Goal: Task Accomplishment & Management: Manage account settings

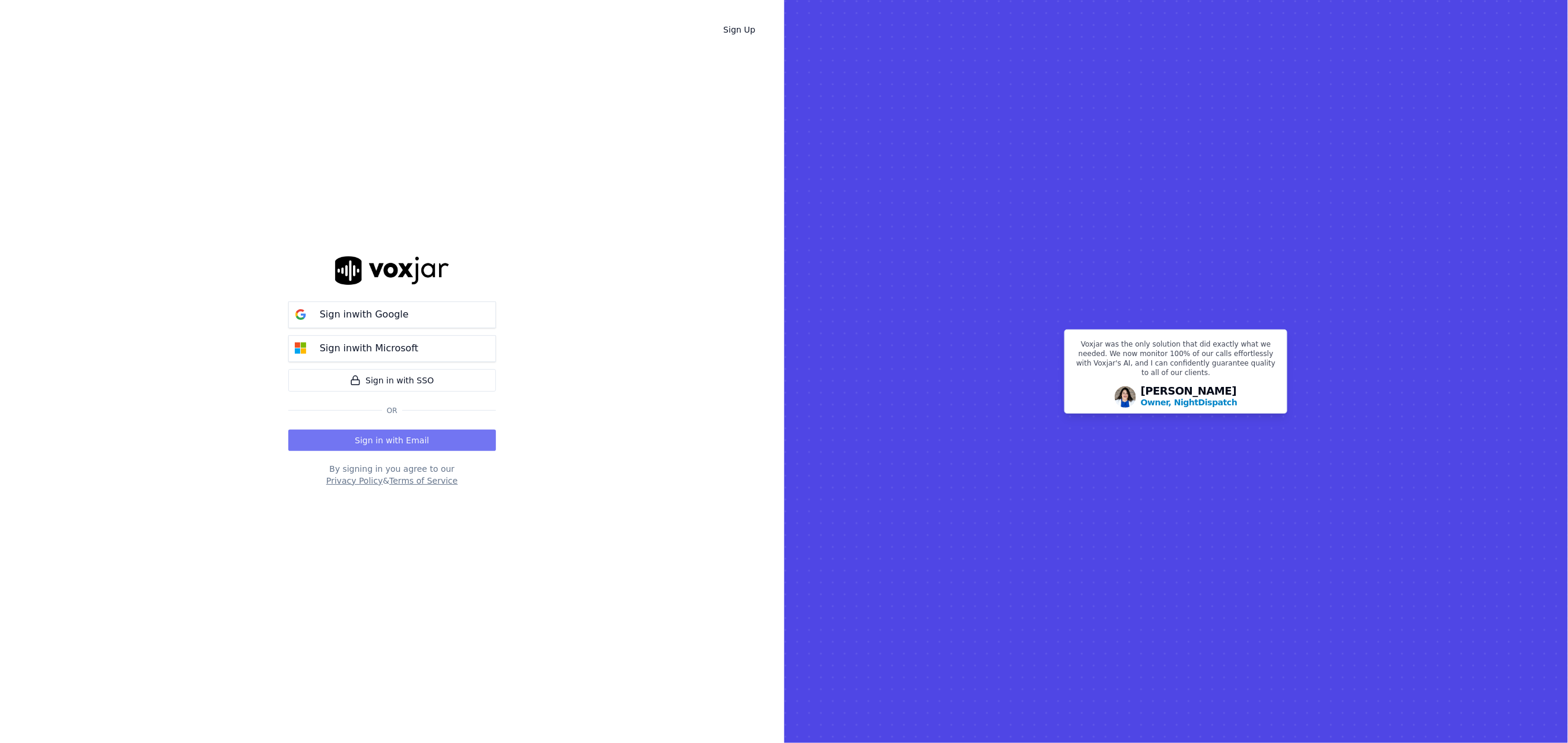
click at [389, 437] on button "Sign in with Email" at bounding box center [392, 439] width 208 height 21
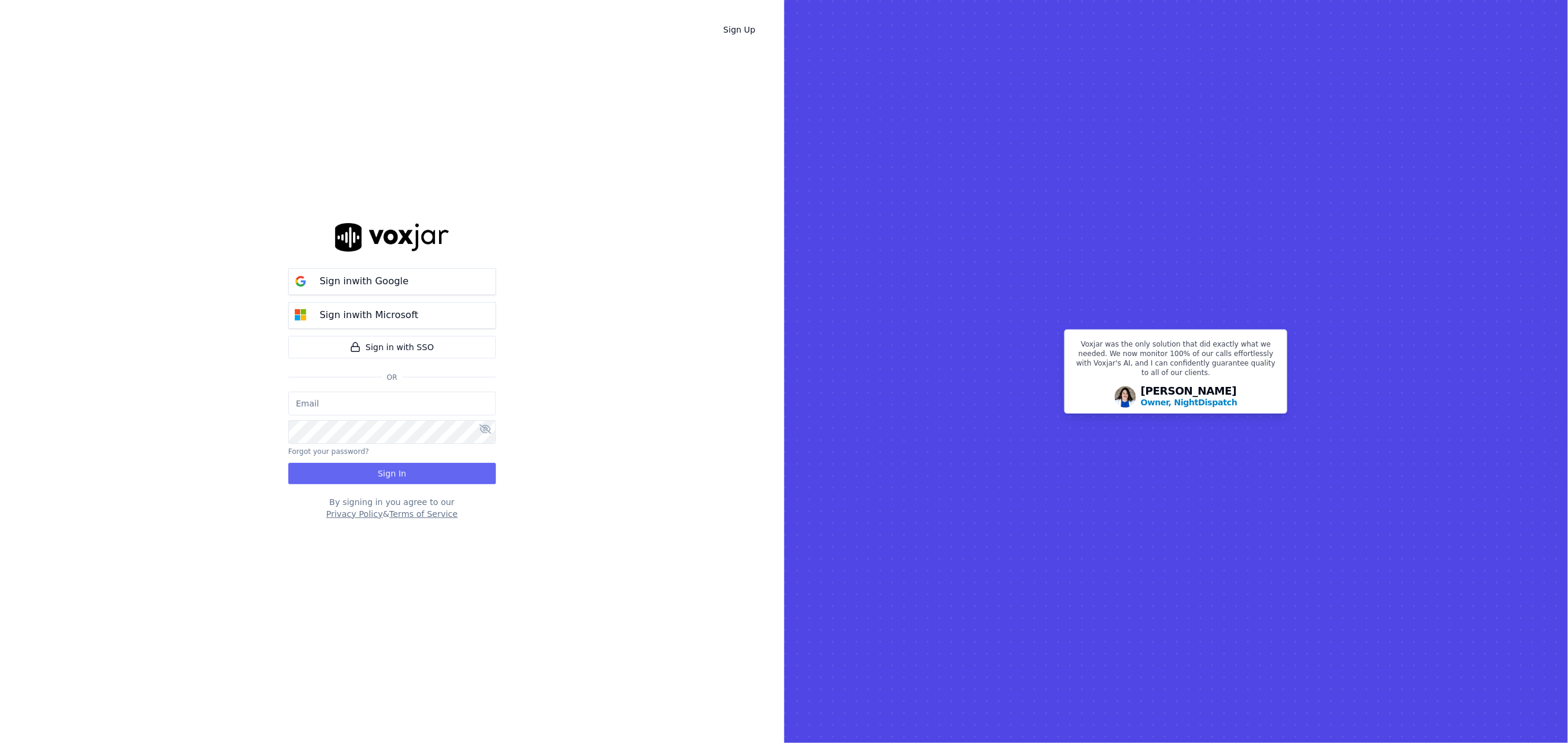
type input "[EMAIL_ADDRESS][DOMAIN_NAME]"
click at [390, 477] on button "Sign In" at bounding box center [392, 473] width 208 height 21
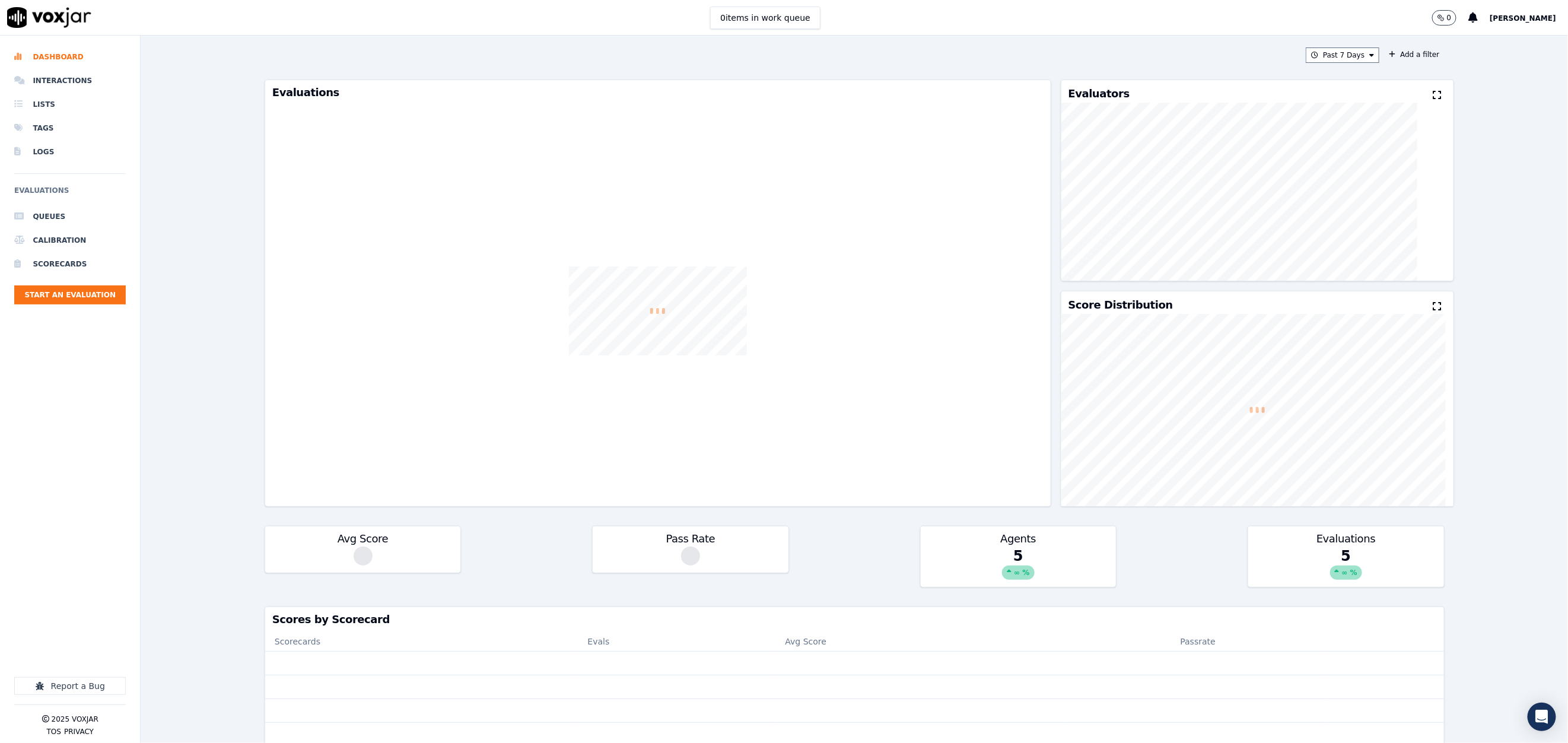
click at [1526, 20] on span "[PERSON_NAME]" at bounding box center [1522, 18] width 67 height 8
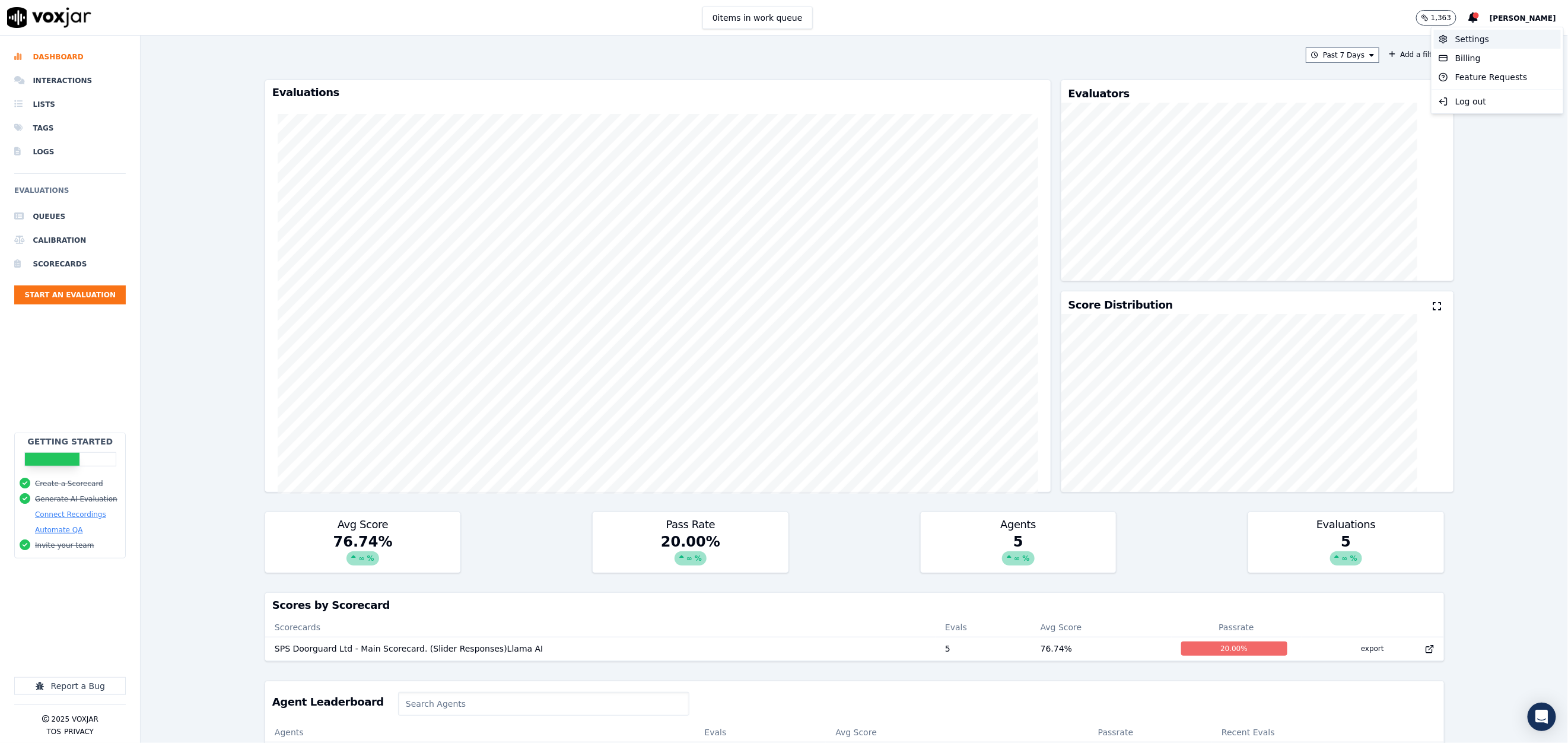
click at [1472, 39] on div "Settings" at bounding box center [1497, 39] width 127 height 19
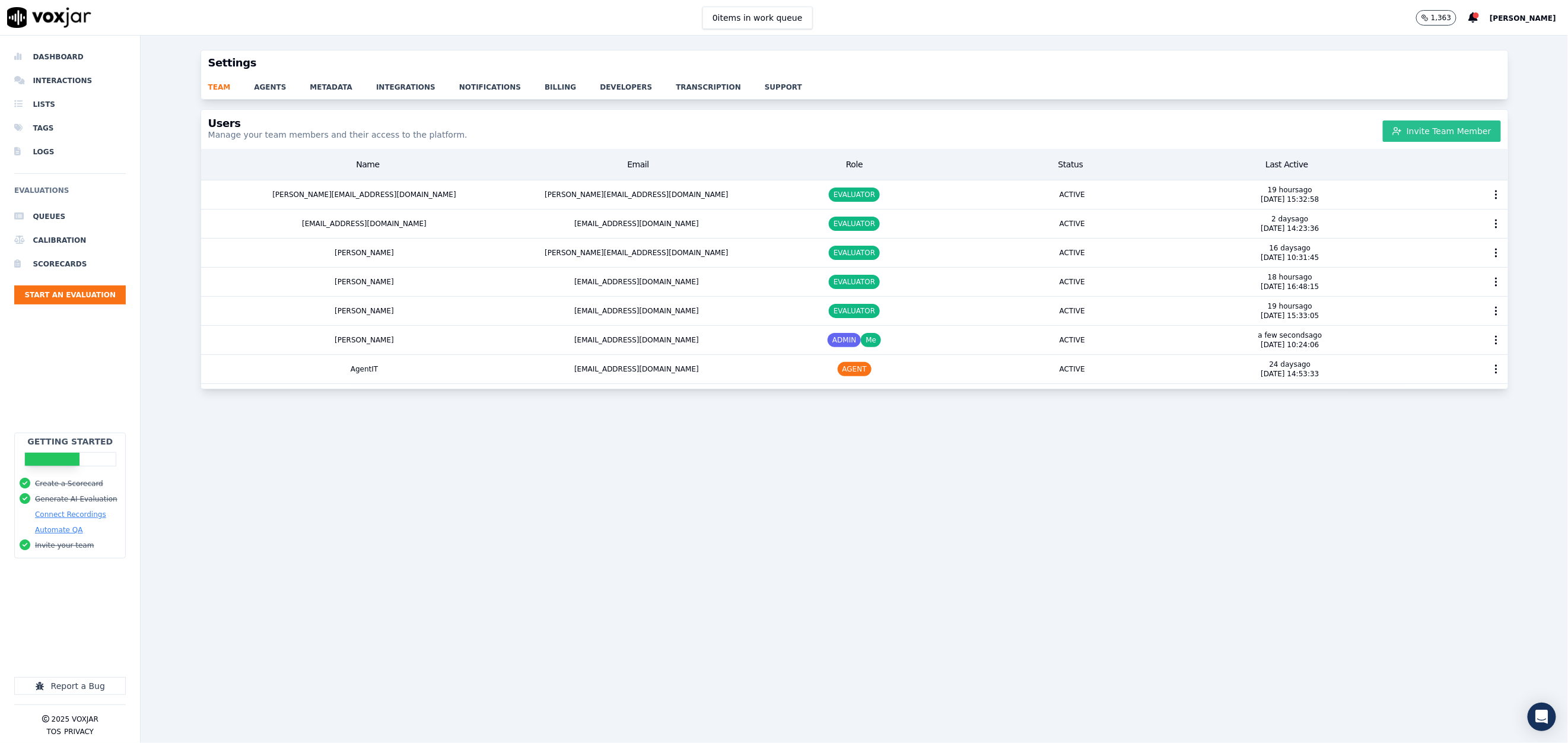
click at [1438, 132] on button "Invite Team Member" at bounding box center [1442, 130] width 118 height 21
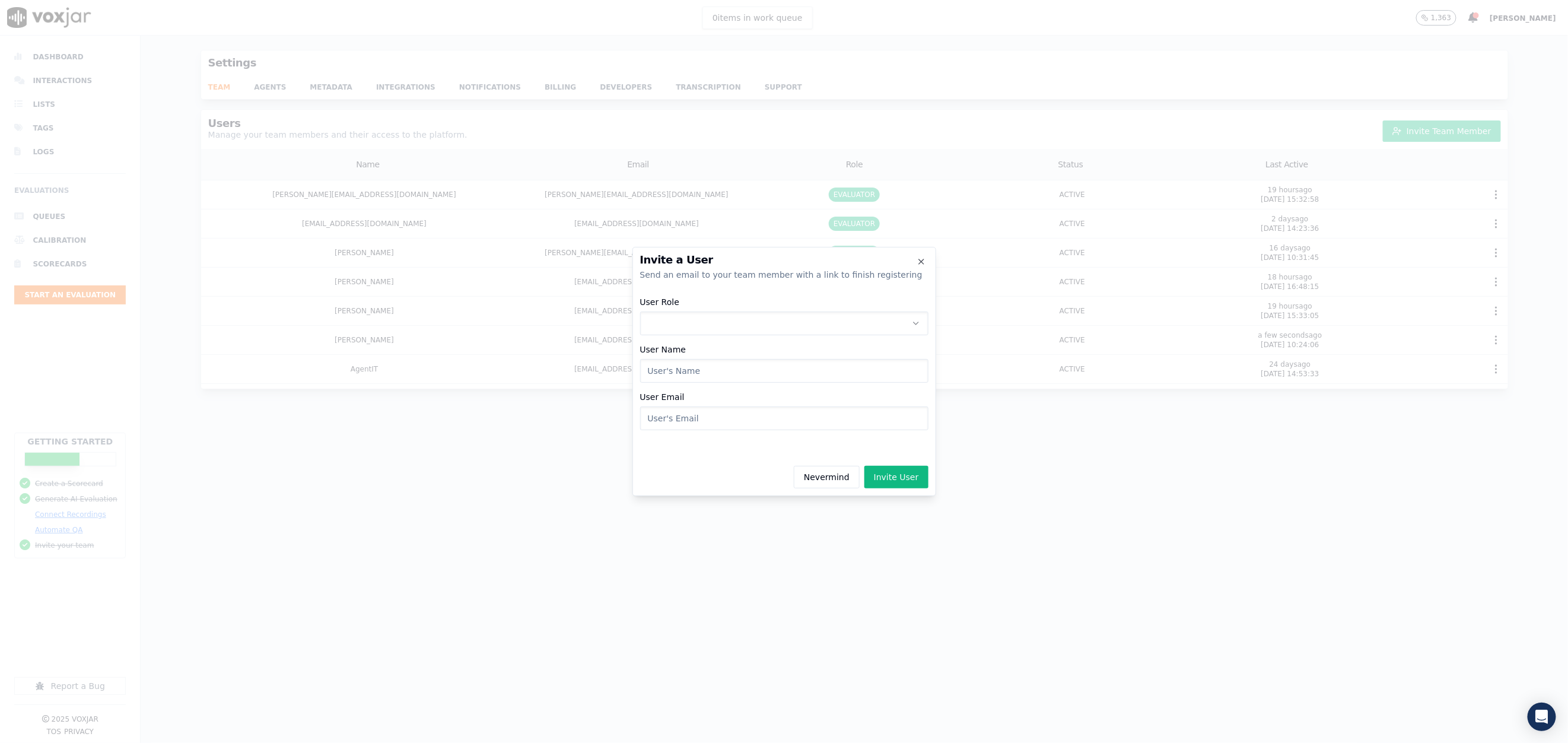
click at [784, 320] on button "User Role" at bounding box center [784, 324] width 289 height 24
click at [732, 372] on div "EVALUATOR" at bounding box center [784, 373] width 273 height 19
click at [709, 366] on input "User Name" at bounding box center [784, 372] width 289 height 24
type input "[PERSON_NAME]"
type input "[EMAIL_ADDRESS][DOMAIN_NAME]"
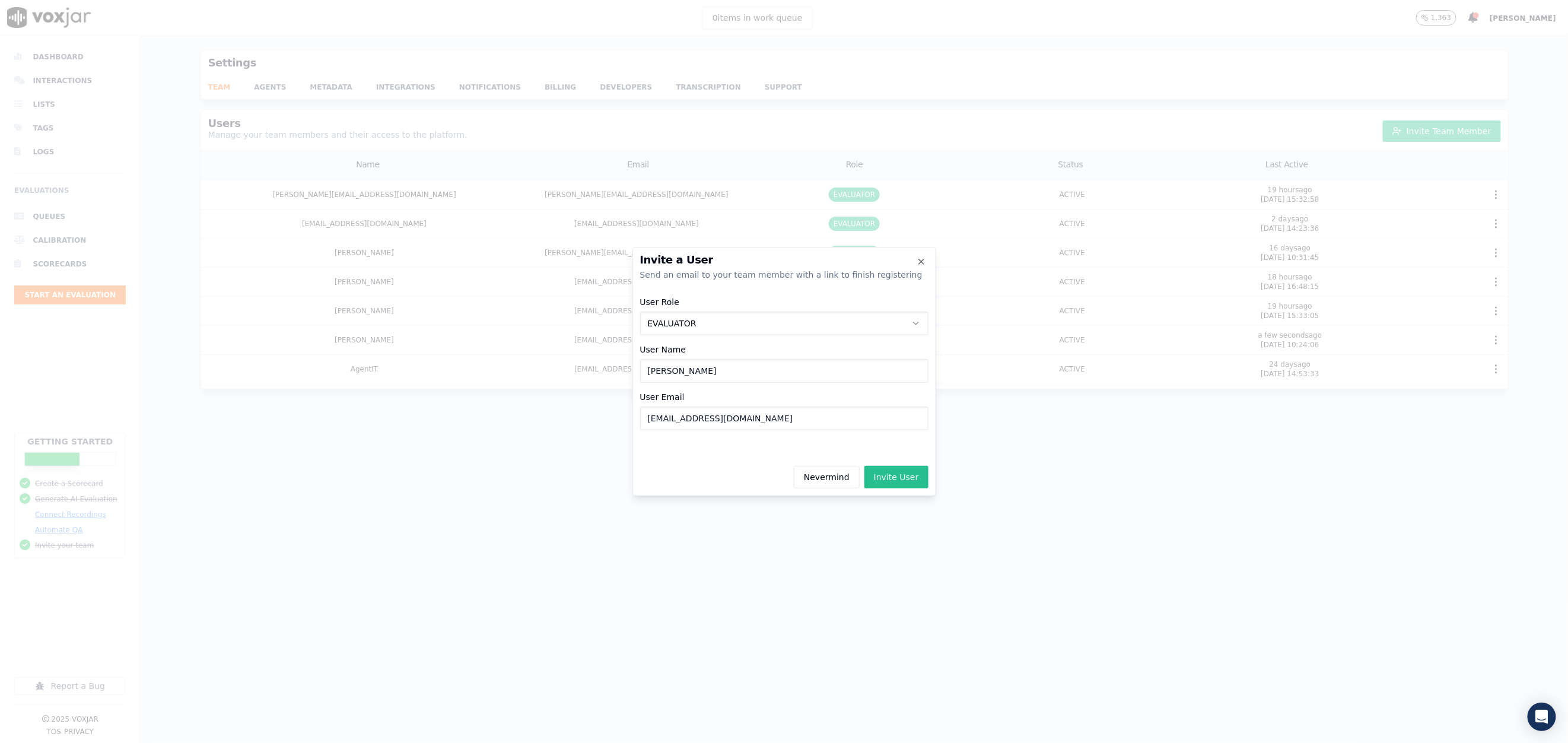
click at [902, 481] on button "Invite User" at bounding box center [896, 477] width 64 height 23
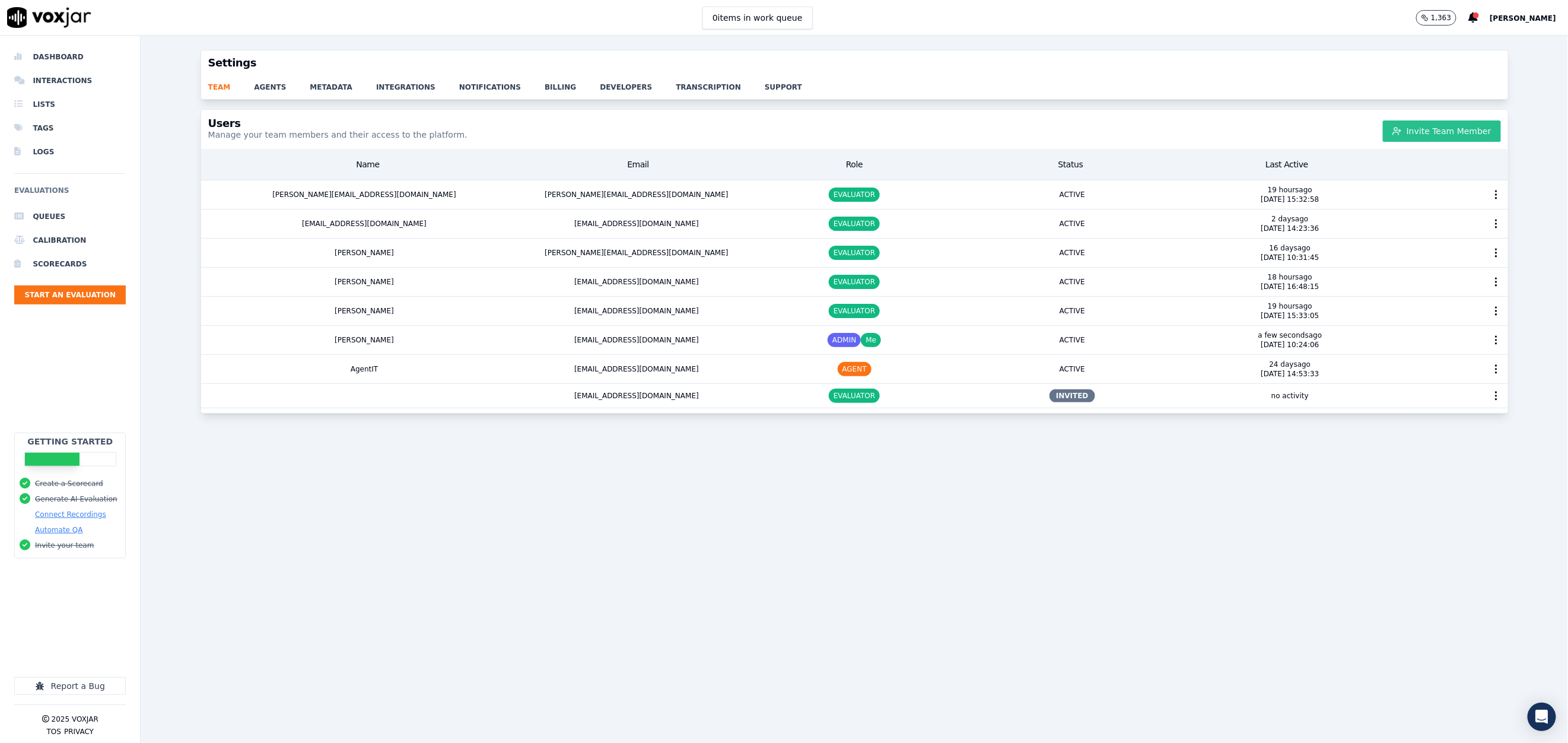
click at [1398, 125] on button "Invite Team Member" at bounding box center [1442, 130] width 118 height 21
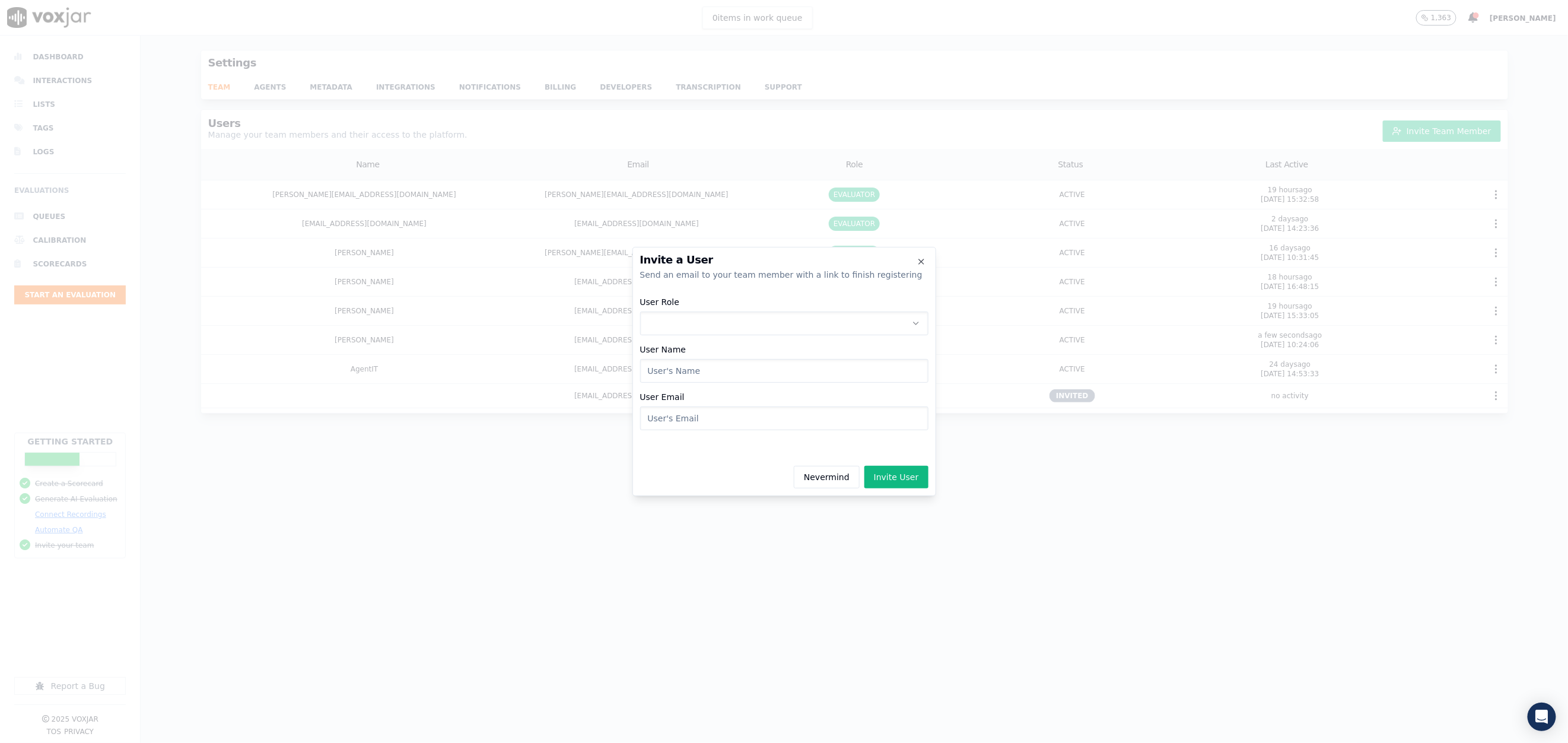
click at [690, 322] on button "User Role" at bounding box center [784, 324] width 289 height 24
click at [709, 376] on div "EVALUATOR" at bounding box center [784, 373] width 273 height 19
click at [693, 376] on input "User Name" at bounding box center [784, 372] width 289 height 24
type input "[PERSON_NAME]"
type input "[EMAIL_ADDRESS][DOMAIN_NAME]"
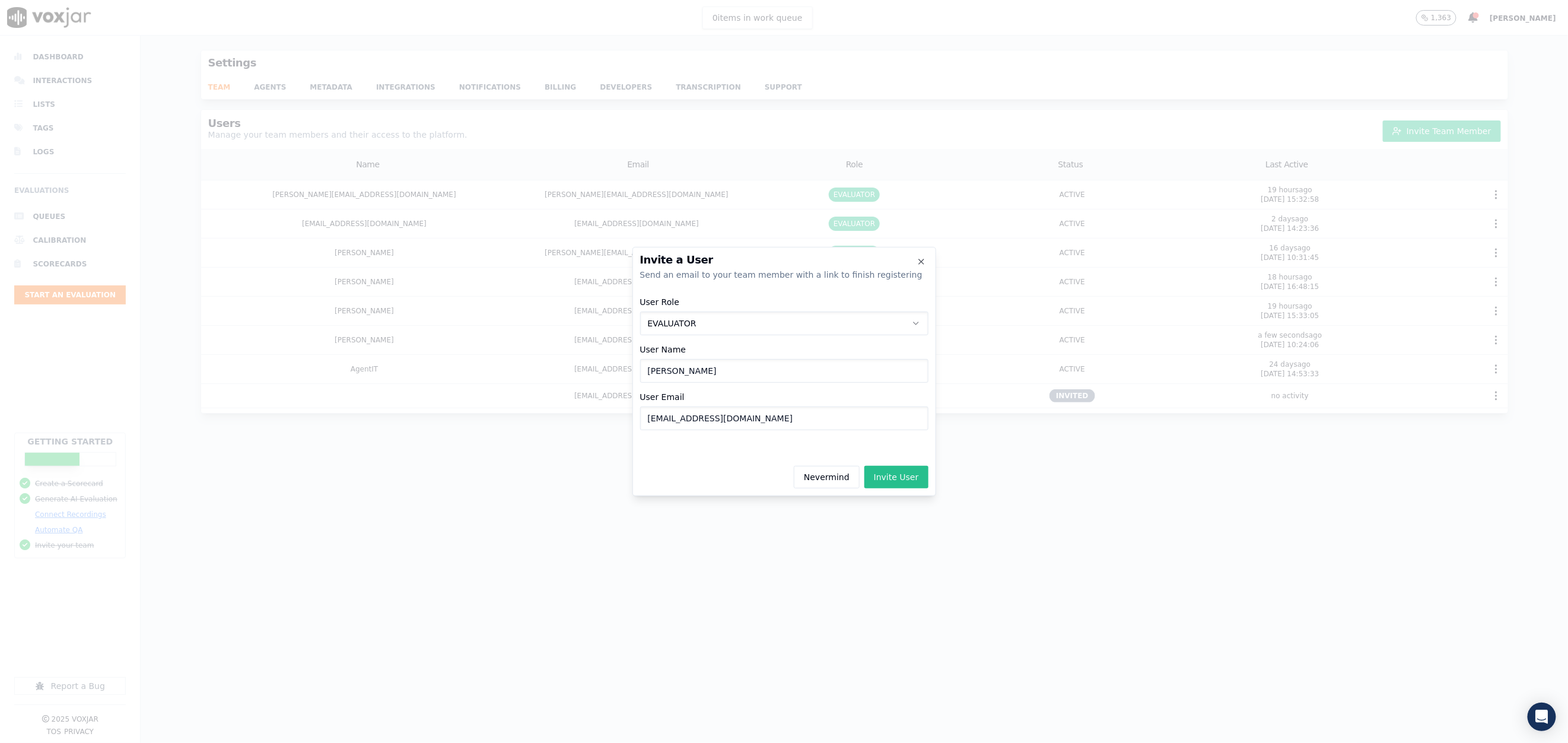
click at [901, 482] on button "Invite User" at bounding box center [896, 477] width 64 height 23
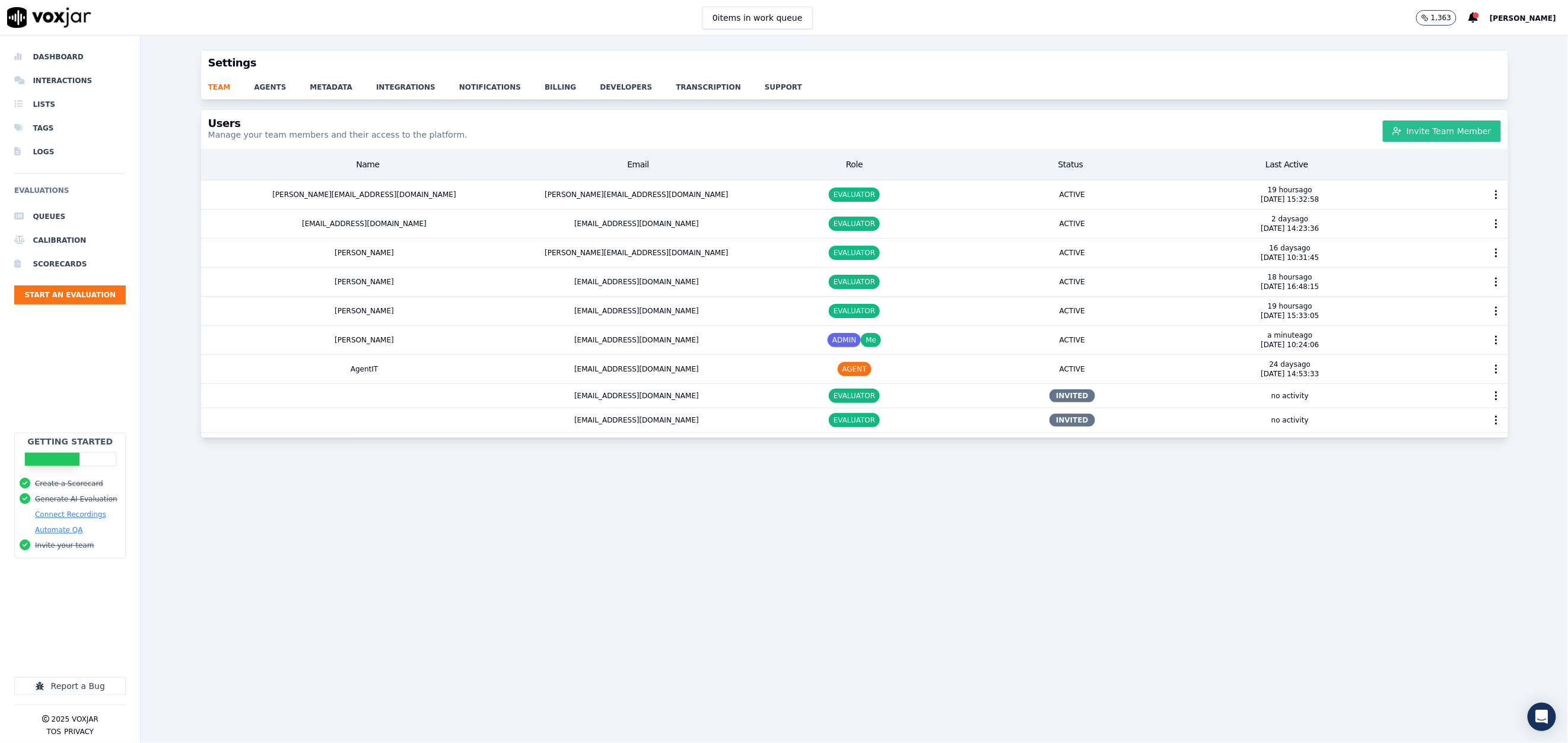
click at [1430, 137] on button "Invite Team Member" at bounding box center [1442, 130] width 118 height 21
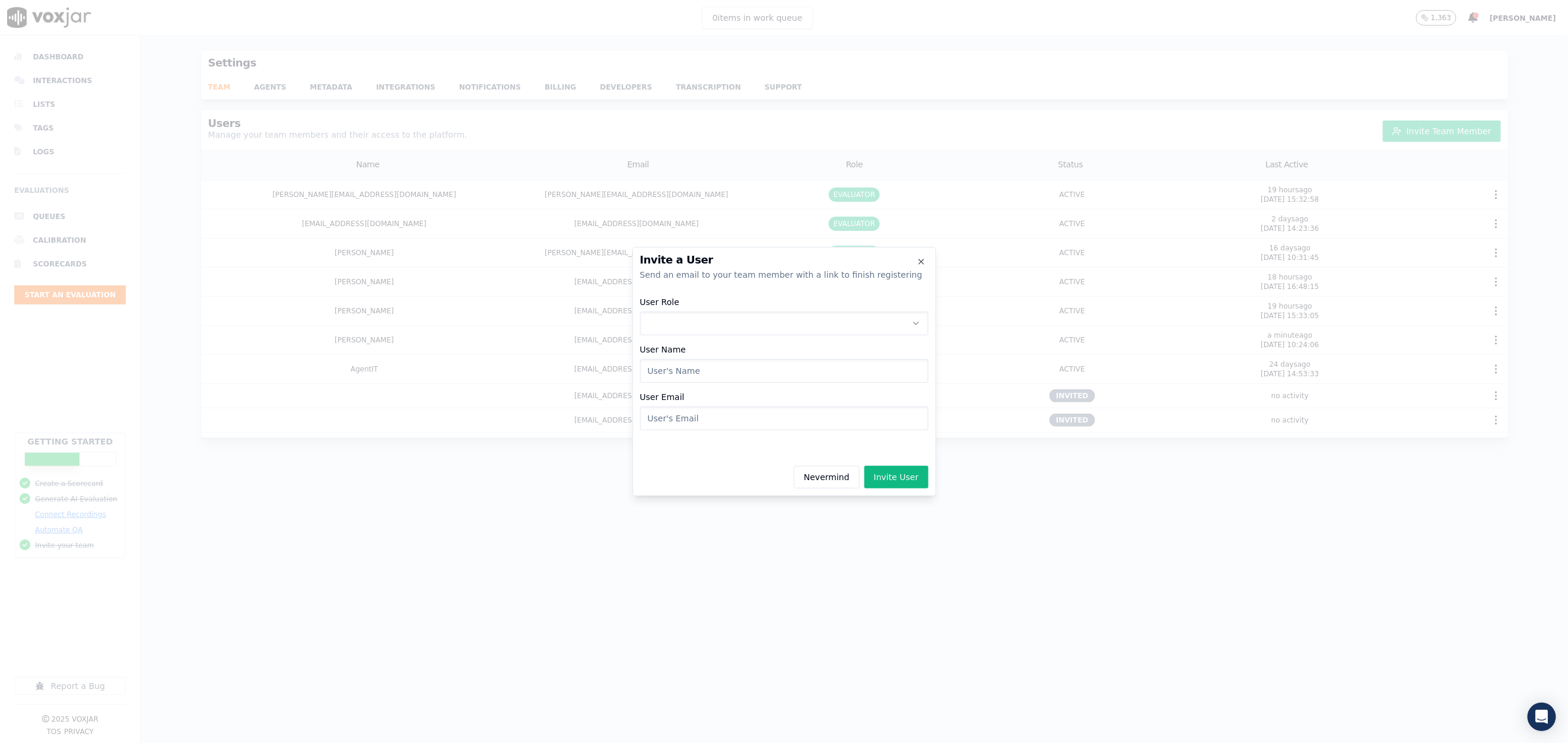
click at [752, 320] on button "User Role" at bounding box center [784, 324] width 289 height 24
click at [725, 374] on div "EVALUATOR" at bounding box center [784, 373] width 273 height 19
click at [716, 372] on input "User Name" at bounding box center [784, 372] width 289 height 24
type input "[PERSON_NAME]"
type input "[EMAIL_ADDRESS][DOMAIN_NAME]"
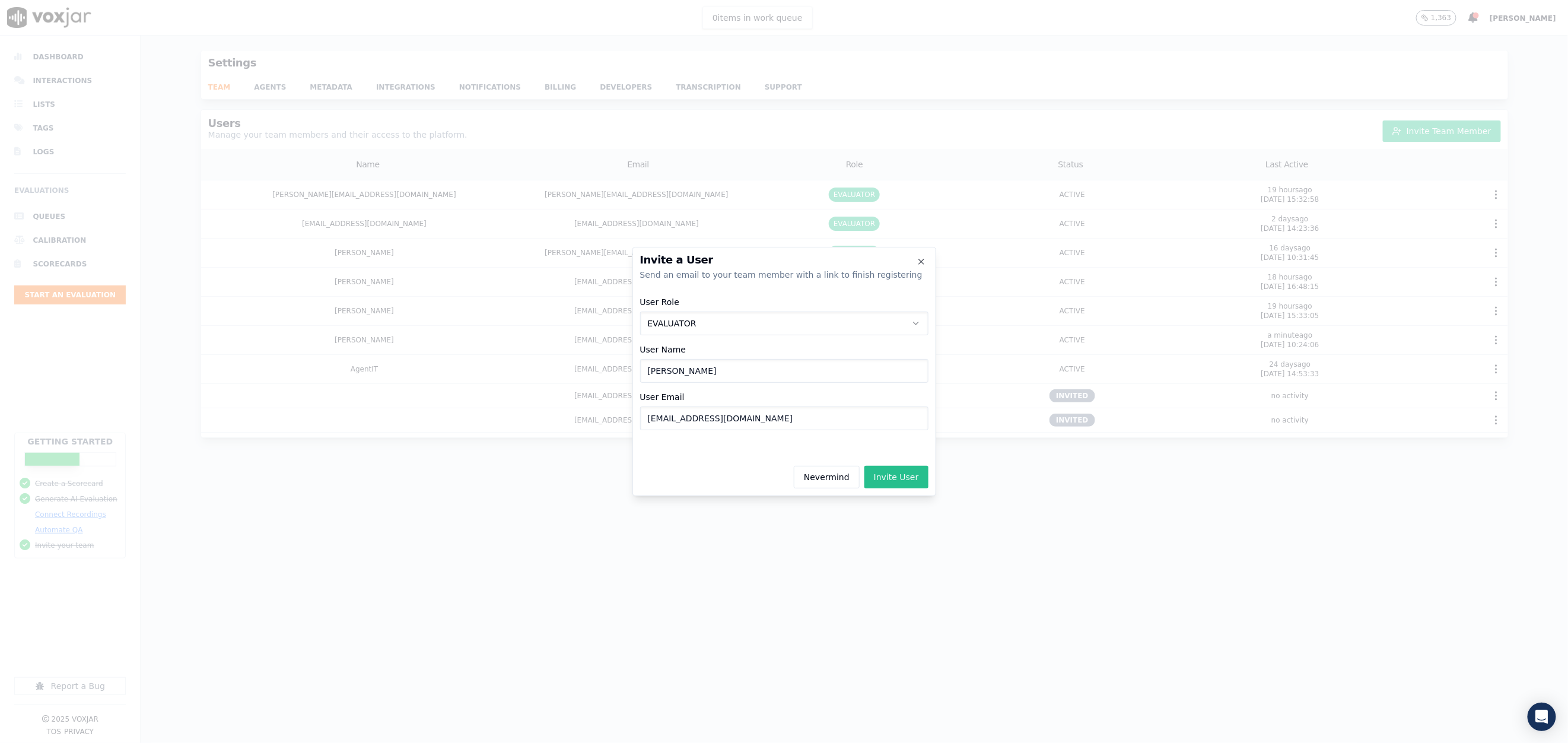
click at [899, 475] on button "Invite User" at bounding box center [896, 477] width 64 height 23
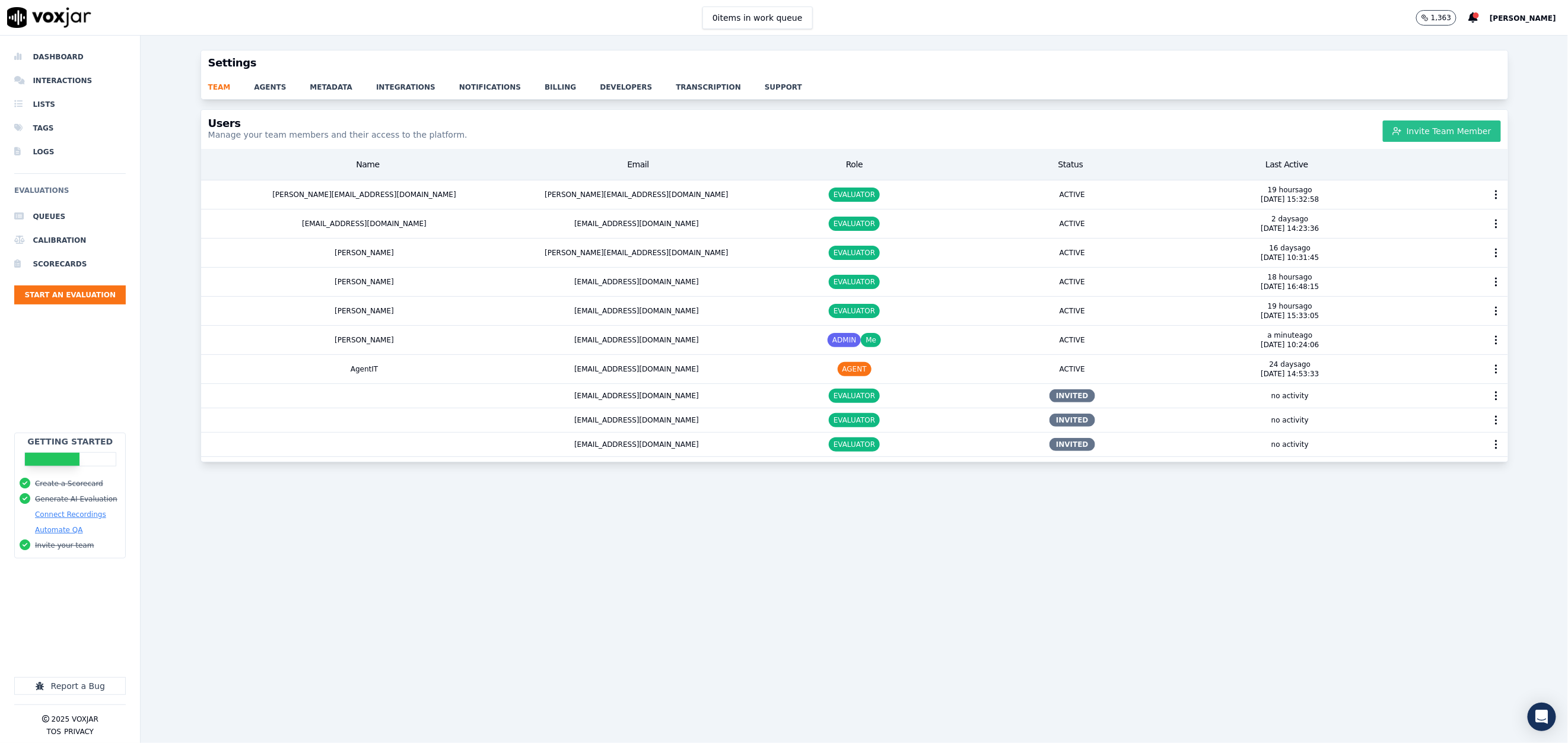
click at [1396, 127] on button "Invite Team Member" at bounding box center [1442, 130] width 118 height 21
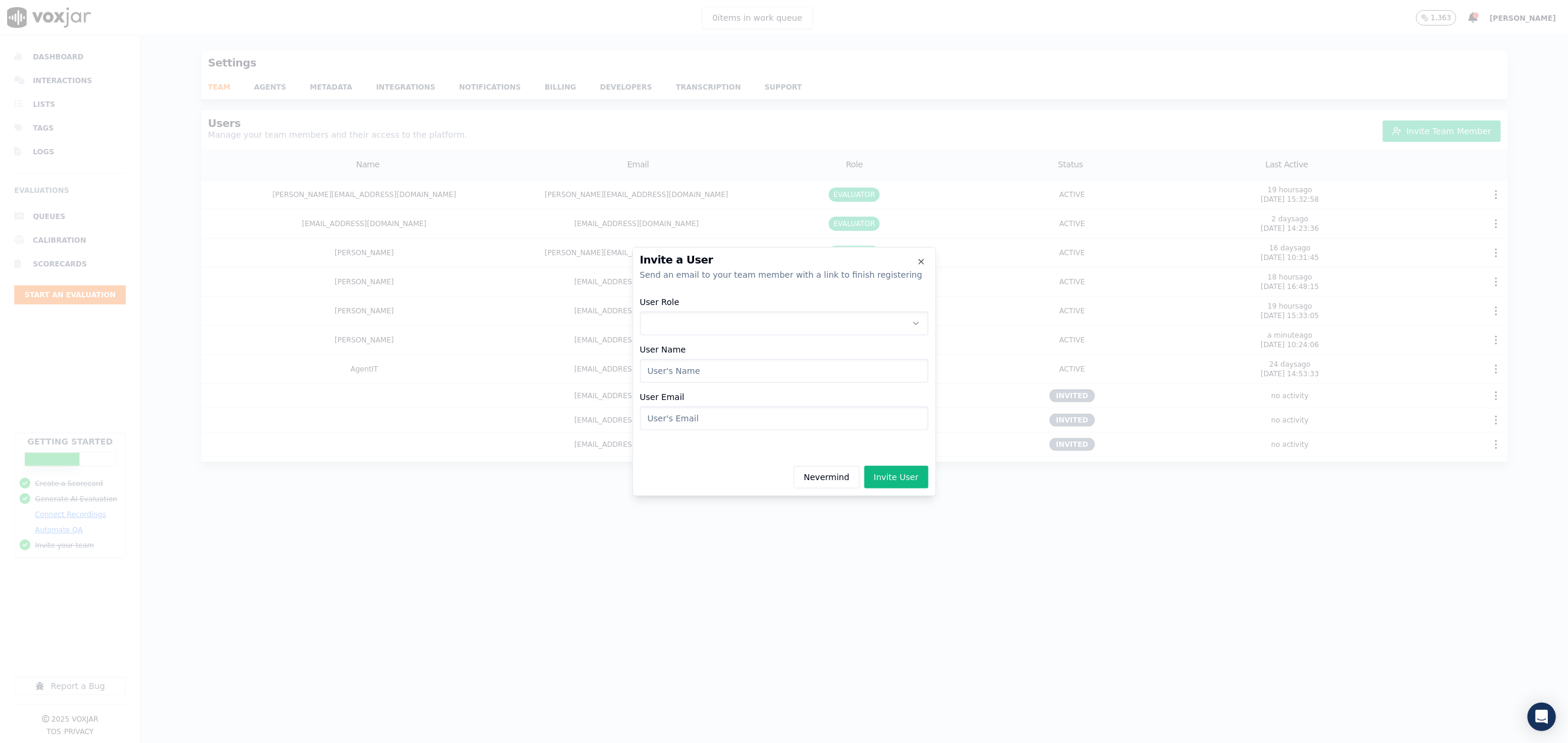
click at [719, 315] on button "User Role" at bounding box center [784, 324] width 289 height 24
click at [710, 374] on div "EVALUATOR" at bounding box center [784, 373] width 273 height 19
click at [704, 372] on input "User Name" at bounding box center [784, 372] width 289 height 24
type input "[PERSON_NAME]"
type input "[EMAIL_ADDRESS][DOMAIN_NAME]"
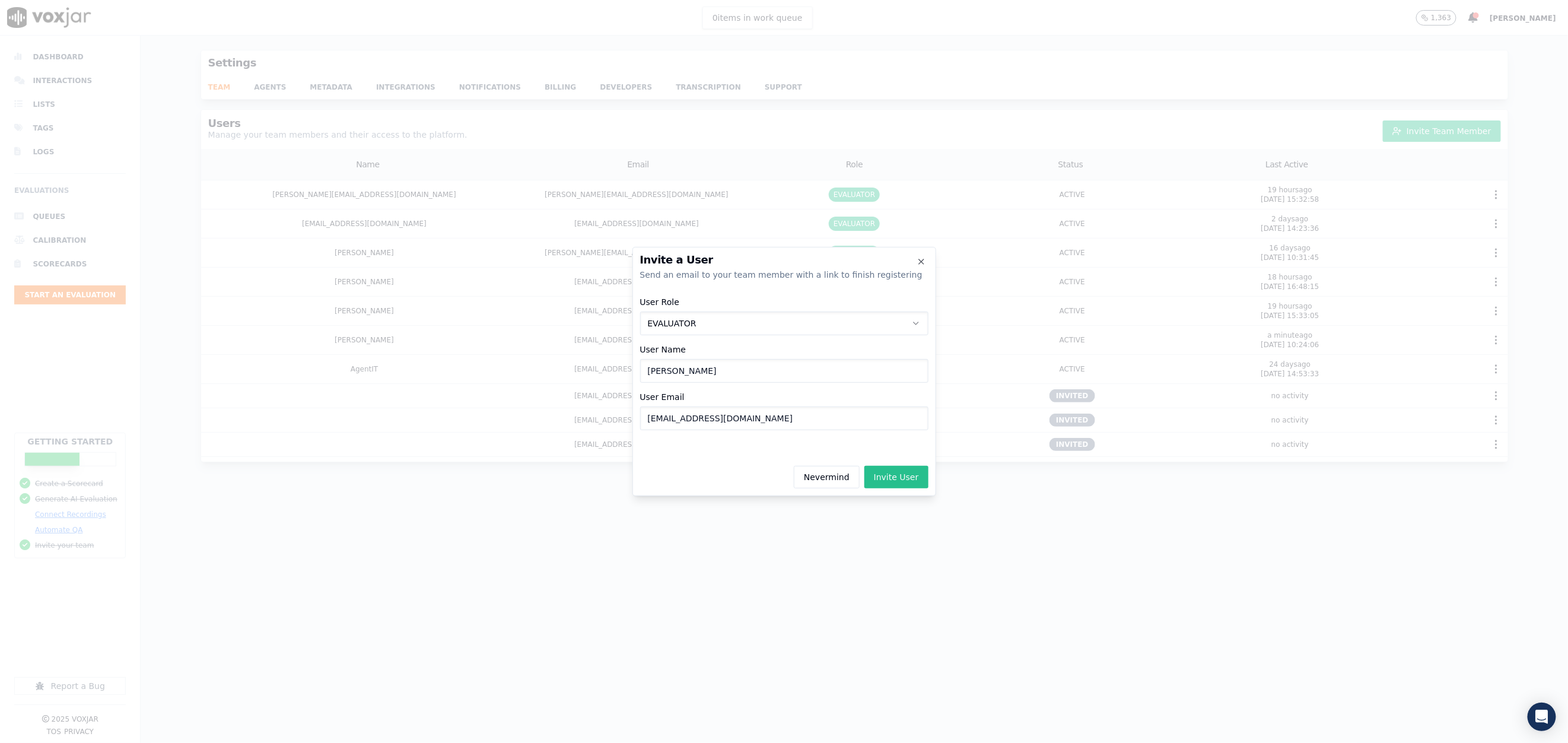
click at [890, 466] on button "Invite User" at bounding box center [896, 477] width 64 height 23
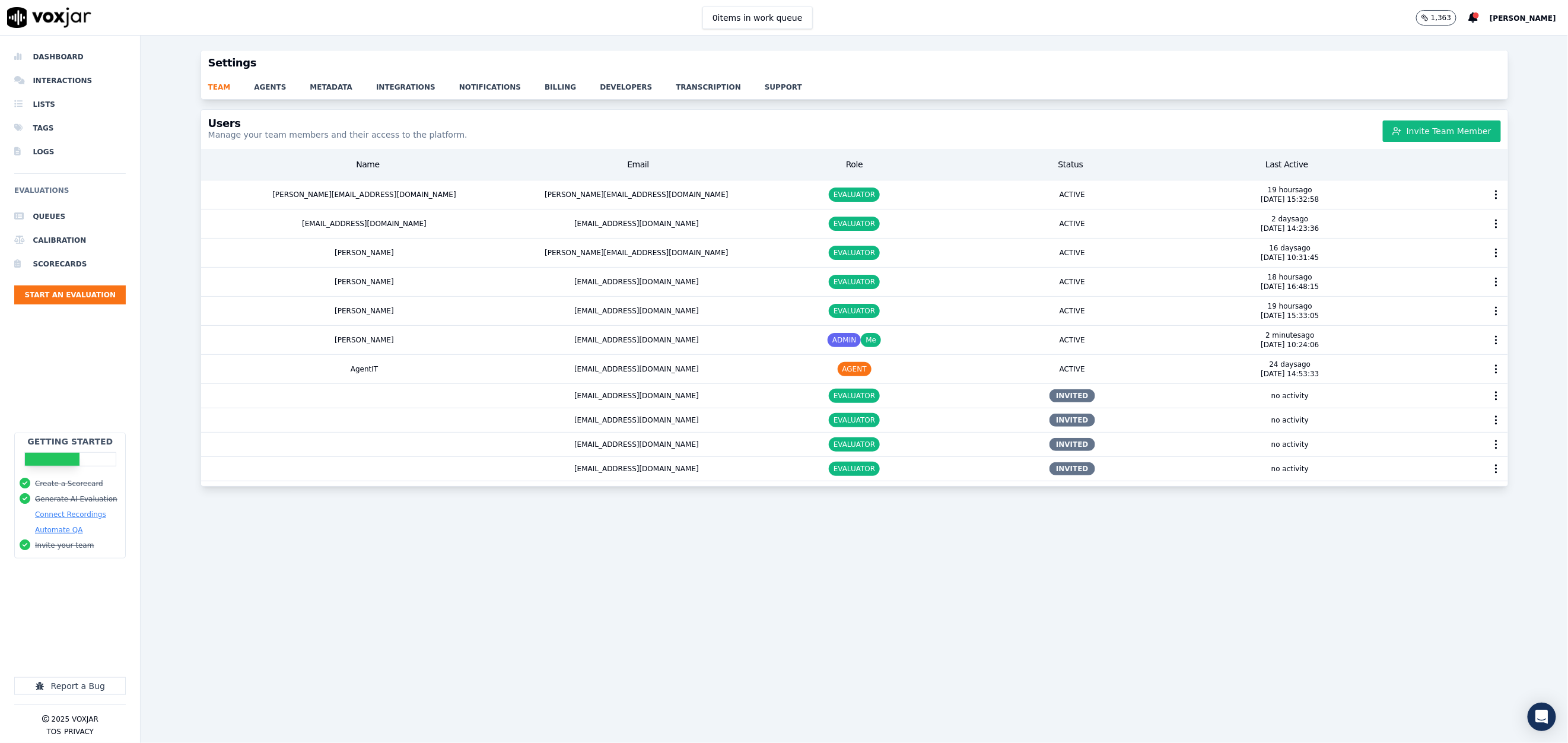
click at [1432, 120] on div "Users Manage your team members and their access to the platform. Invite Team Me…" at bounding box center [854, 128] width 1307 height 39
click at [1432, 130] on button "Invite Team Member" at bounding box center [1442, 130] width 118 height 21
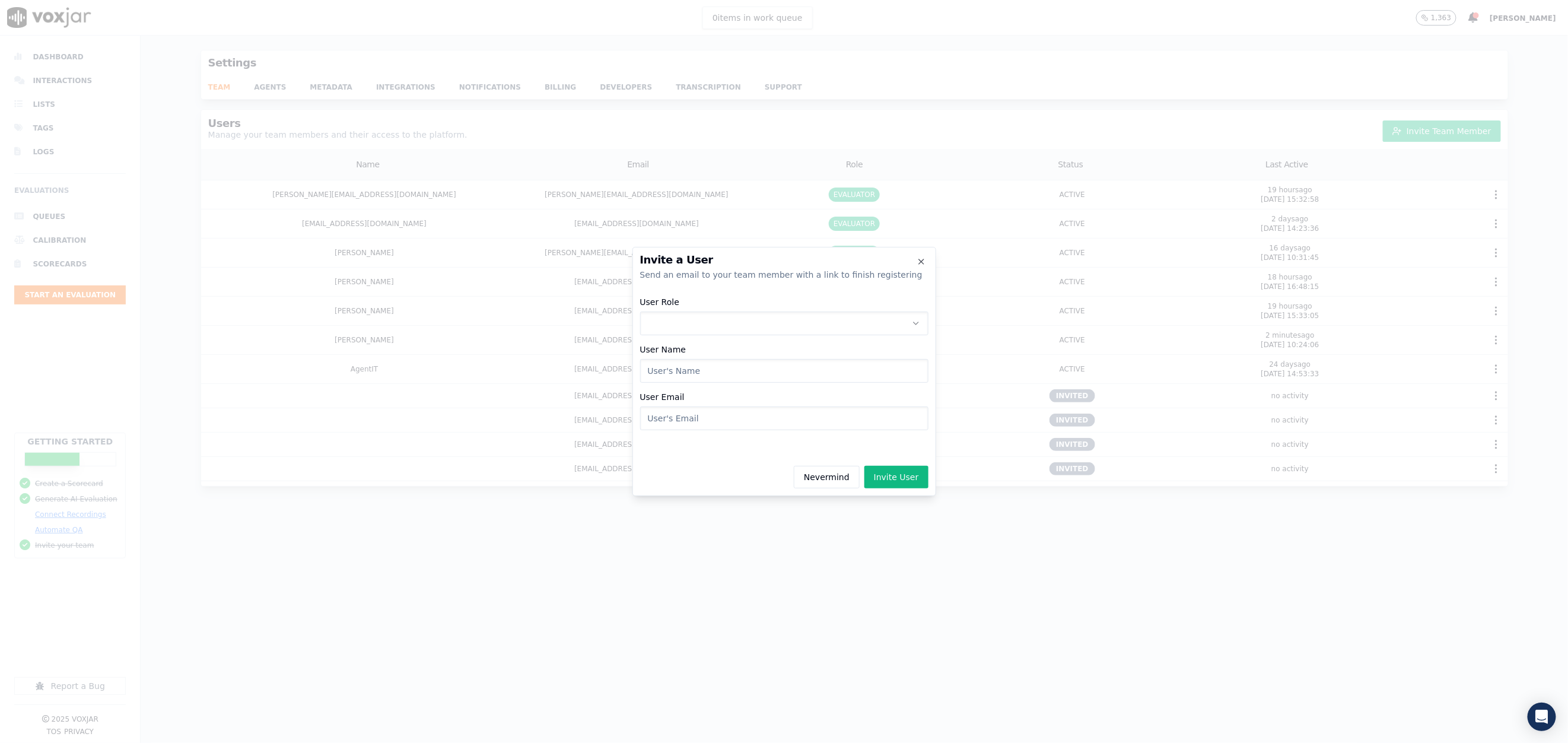
click at [687, 317] on button "User Role" at bounding box center [784, 324] width 289 height 24
click at [718, 379] on div "EVALUATOR" at bounding box center [784, 373] width 273 height 19
click at [716, 372] on input "User Name" at bounding box center [784, 372] width 289 height 24
type input "[PERSON_NAME]"
type input "[EMAIL_ADDRESS][DOMAIN_NAME]"
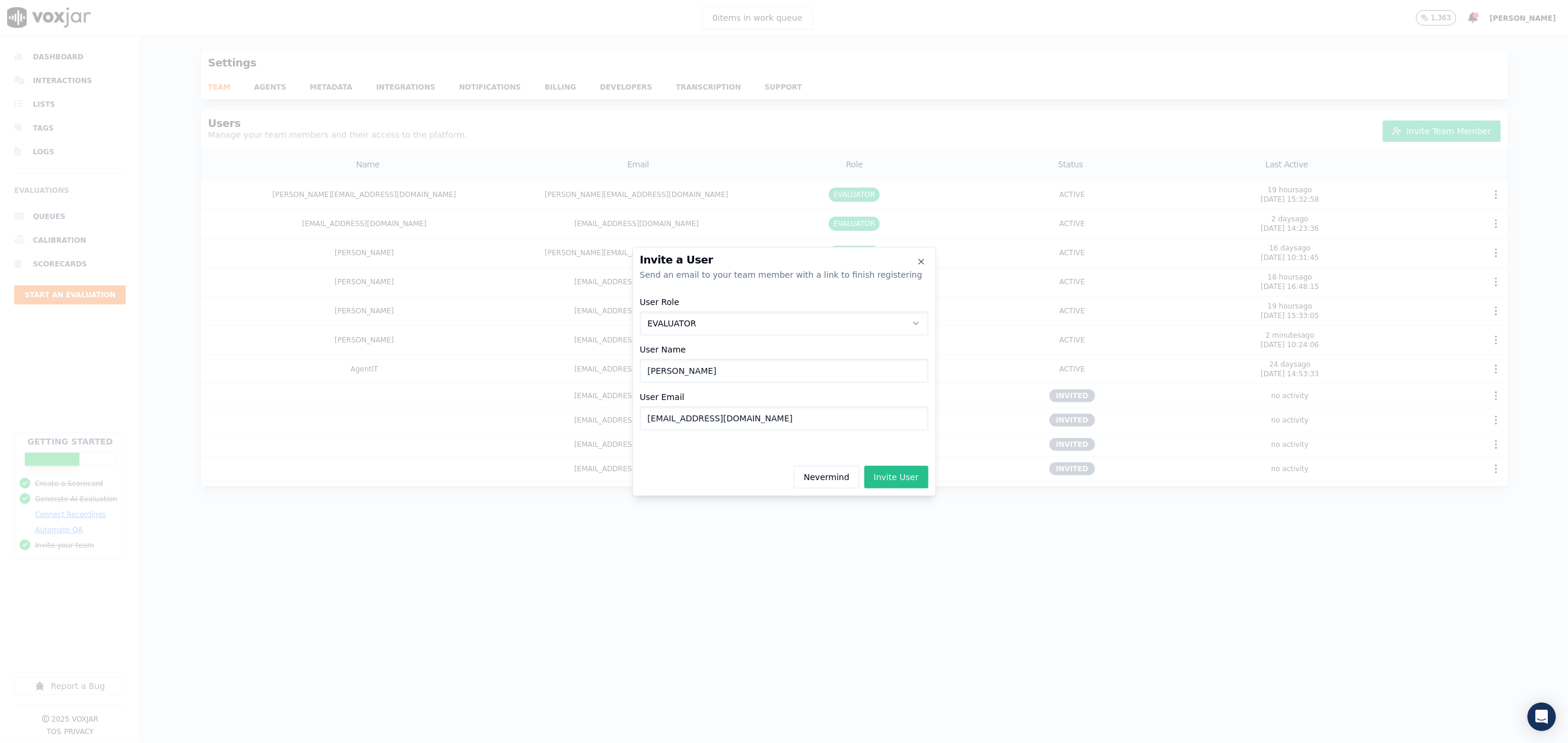
click at [910, 479] on button "Invite User" at bounding box center [896, 477] width 64 height 23
